Goal: Task Accomplishment & Management: Manage account settings

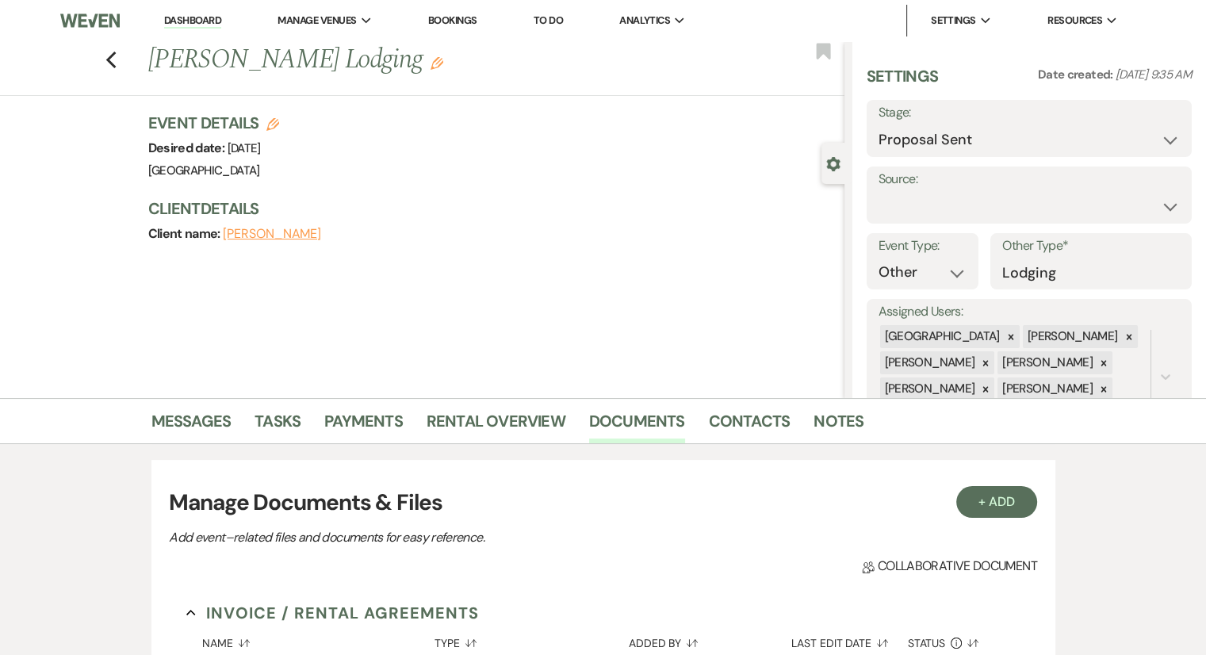
click at [201, 10] on li "Dashboard" at bounding box center [192, 21] width 73 height 32
click at [203, 19] on link "Dashboard" at bounding box center [192, 20] width 57 height 15
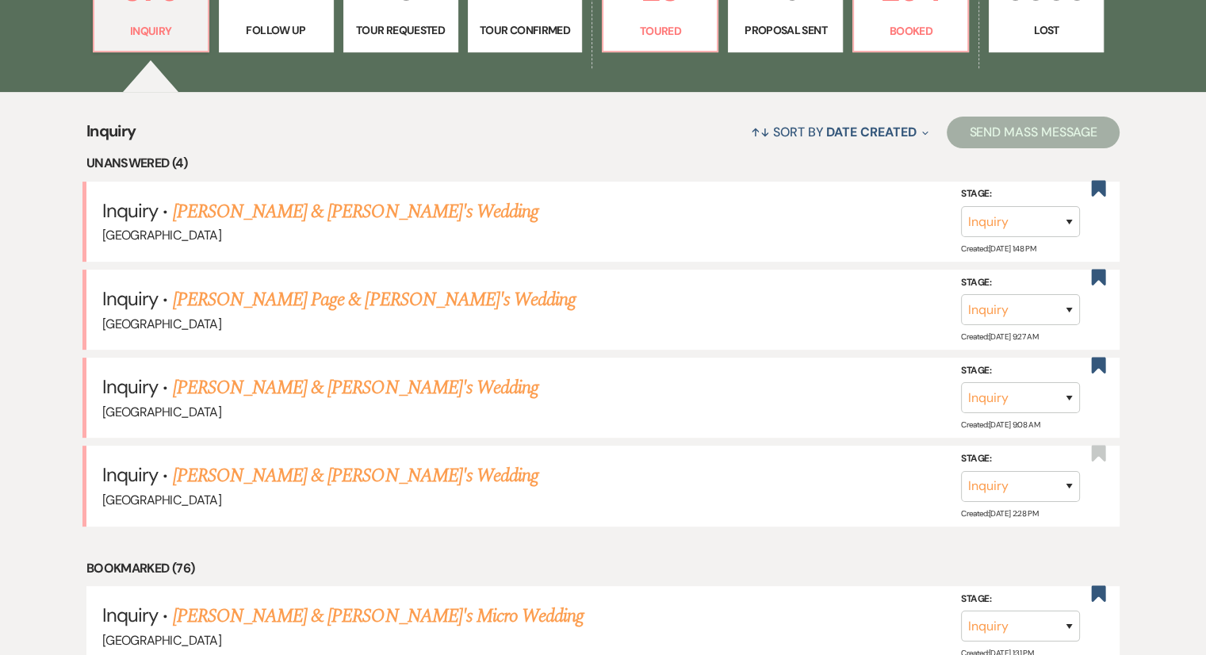
scroll to position [555, 0]
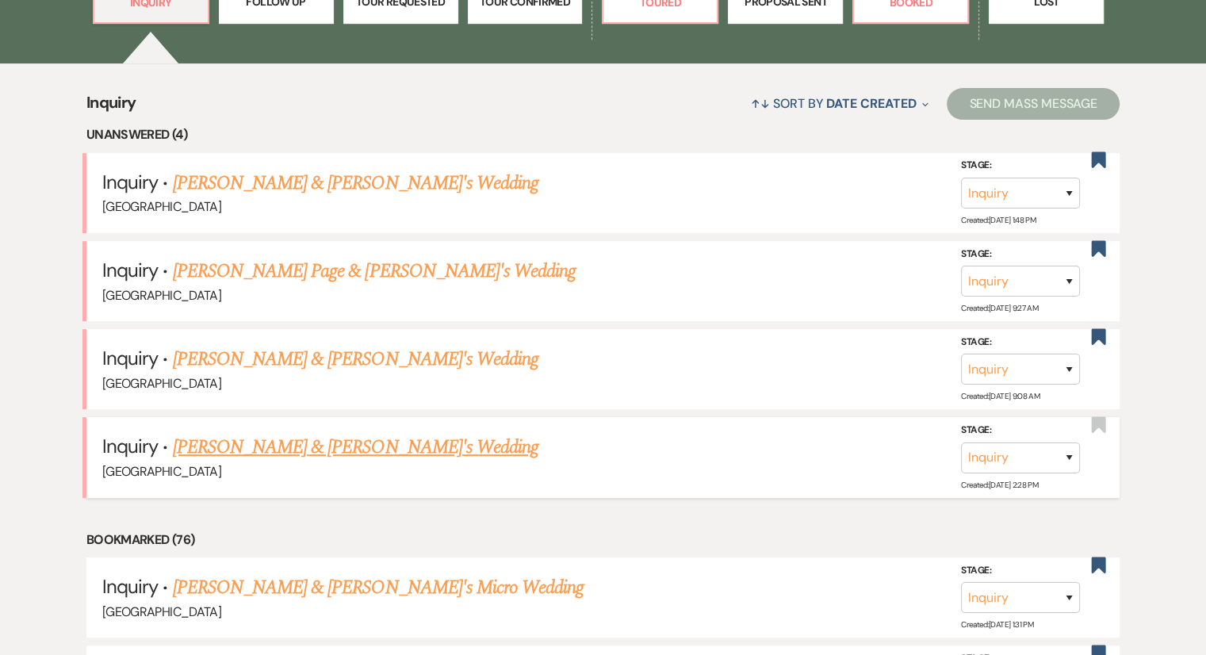
click at [295, 445] on link "[PERSON_NAME] & [PERSON_NAME]'s Wedding" at bounding box center [356, 447] width 366 height 29
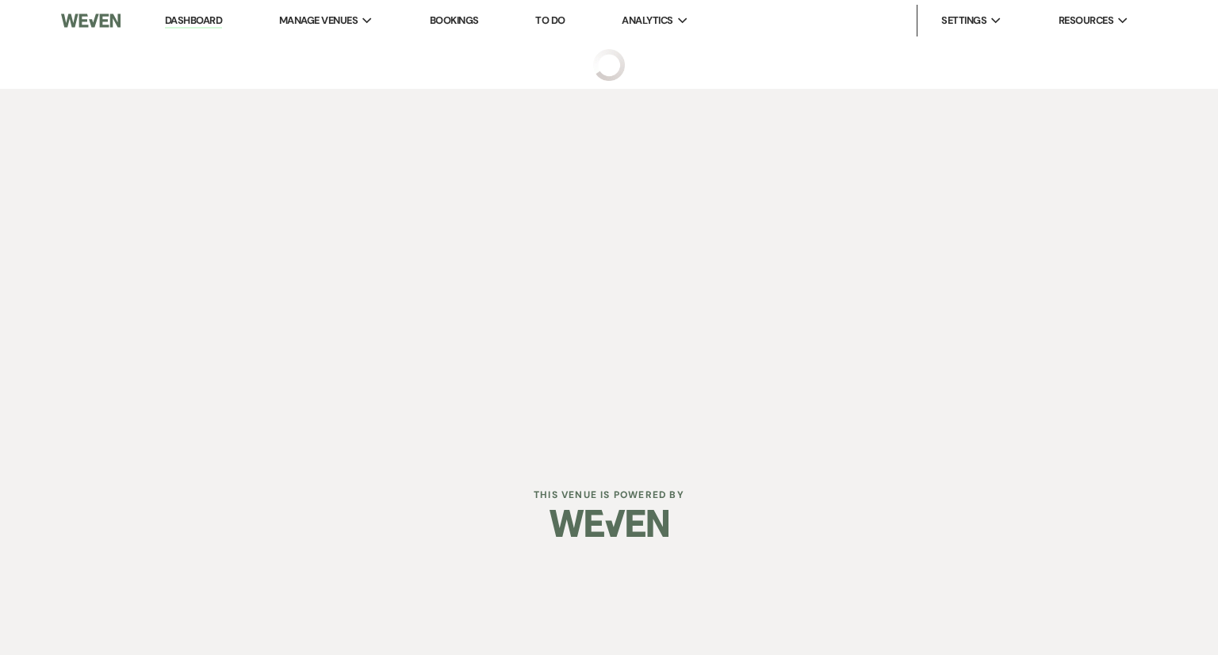
select select "6"
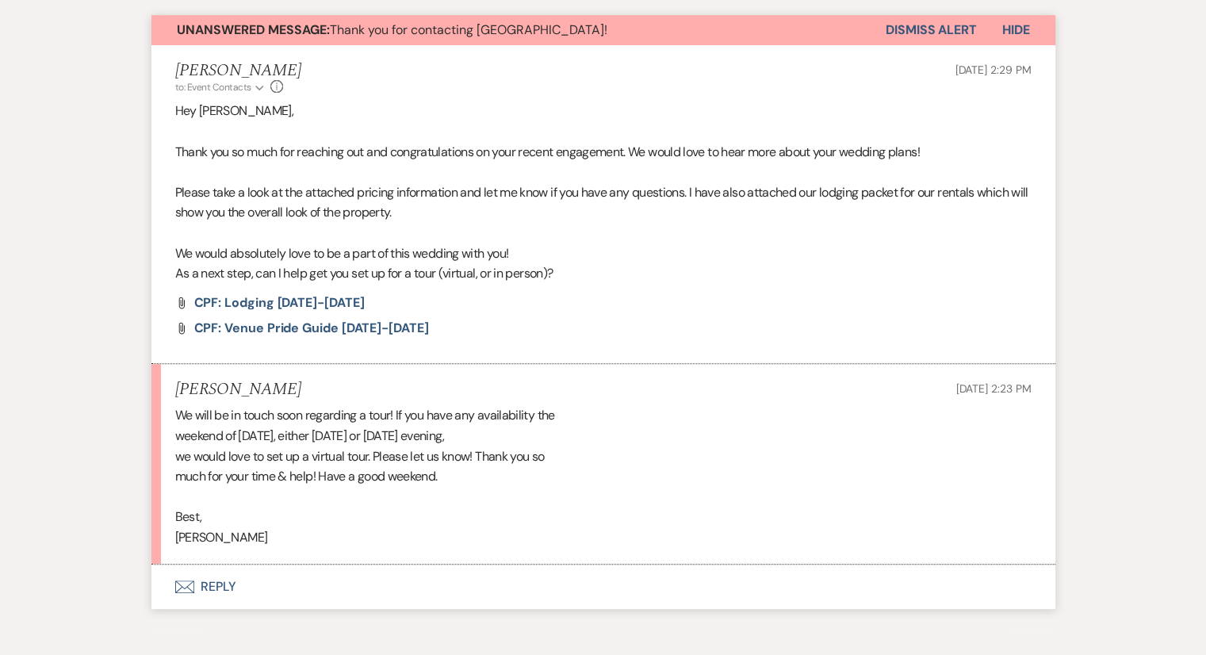
scroll to position [653, 0]
